Goal: Task Accomplishment & Management: Use online tool/utility

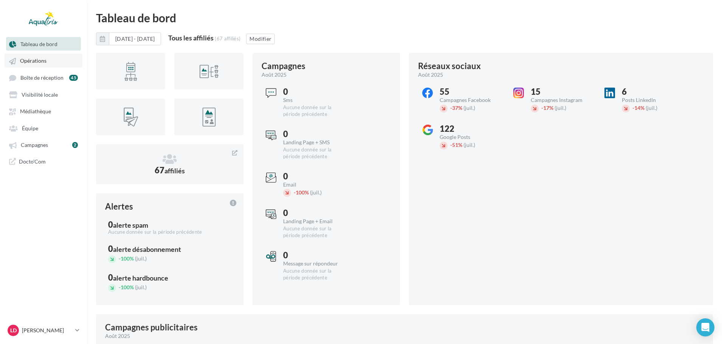
click at [37, 62] on span "Opérations" at bounding box center [33, 61] width 26 height 6
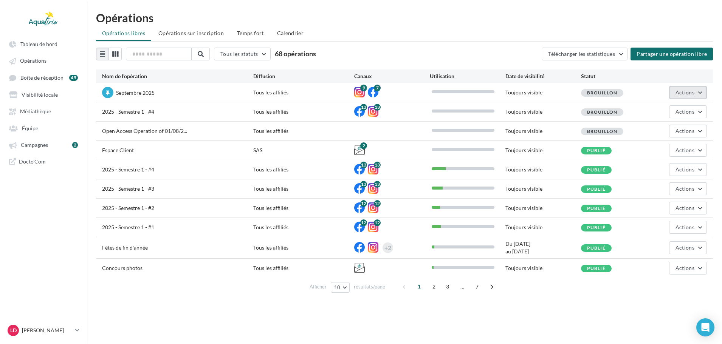
click at [692, 89] on span "Actions" at bounding box center [684, 92] width 19 height 6
click at [652, 108] on button "Editer" at bounding box center [667, 111] width 80 height 20
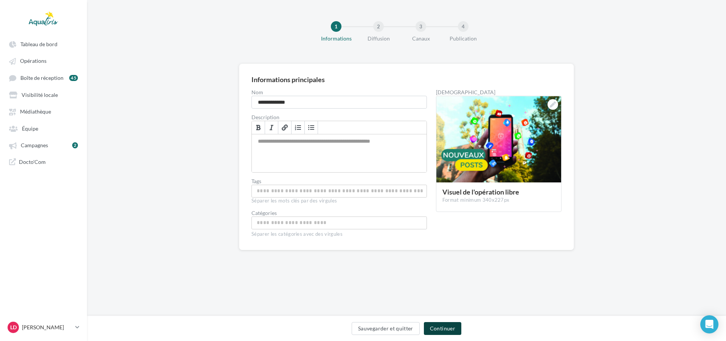
click at [449, 328] on button "Continuer" at bounding box center [442, 328] width 37 height 13
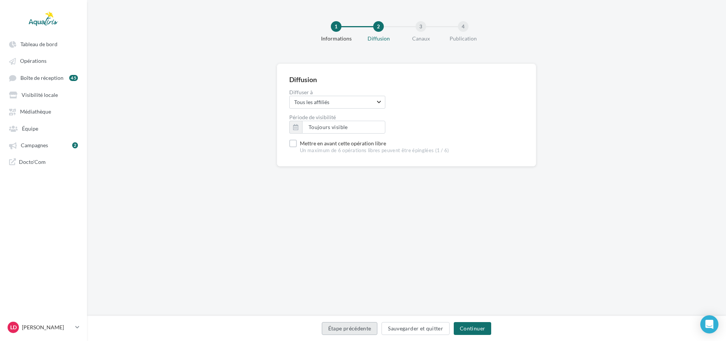
click at [359, 330] on button "Étape précédente" at bounding box center [350, 328] width 56 height 13
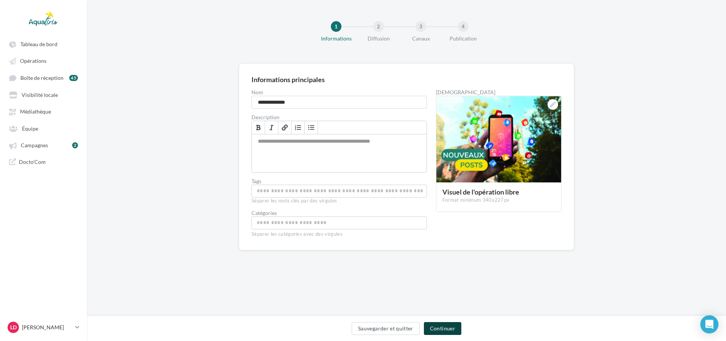
click at [433, 329] on button "Continuer" at bounding box center [442, 328] width 37 height 13
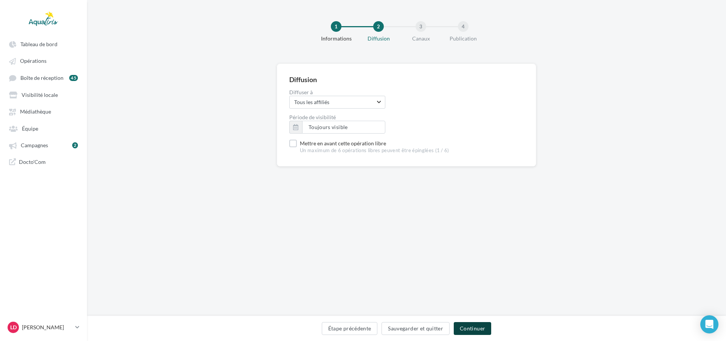
click at [468, 326] on button "Continuer" at bounding box center [472, 328] width 37 height 13
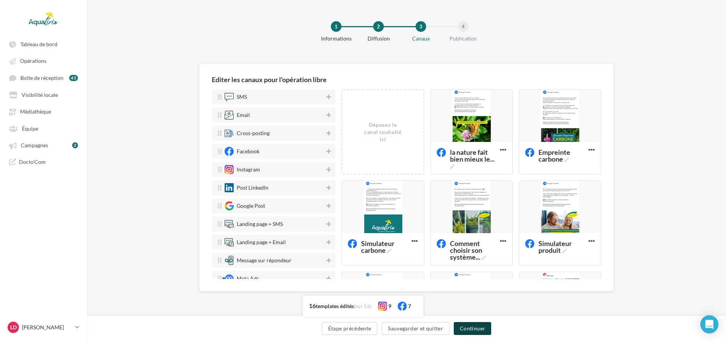
click at [468, 326] on button "Continuer" at bounding box center [472, 328] width 37 height 13
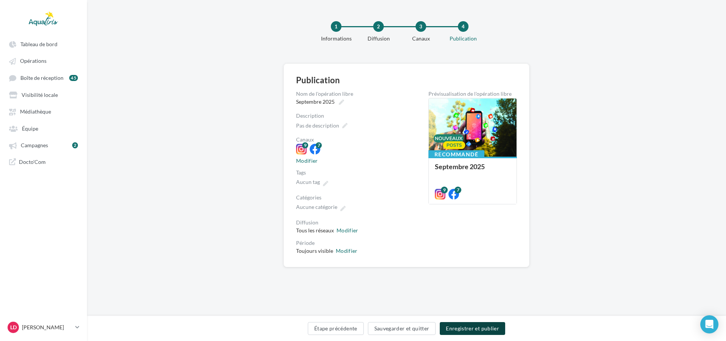
click at [468, 326] on button "Enregistrer et publier" at bounding box center [472, 328] width 65 height 13
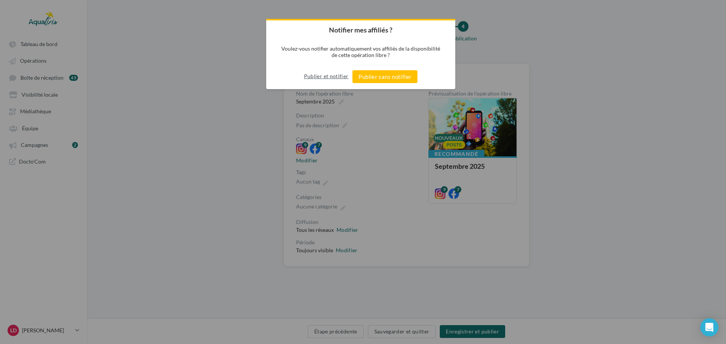
click at [331, 73] on button "Publier et notifier" at bounding box center [326, 76] width 45 height 12
